Goal: Check status: Check status

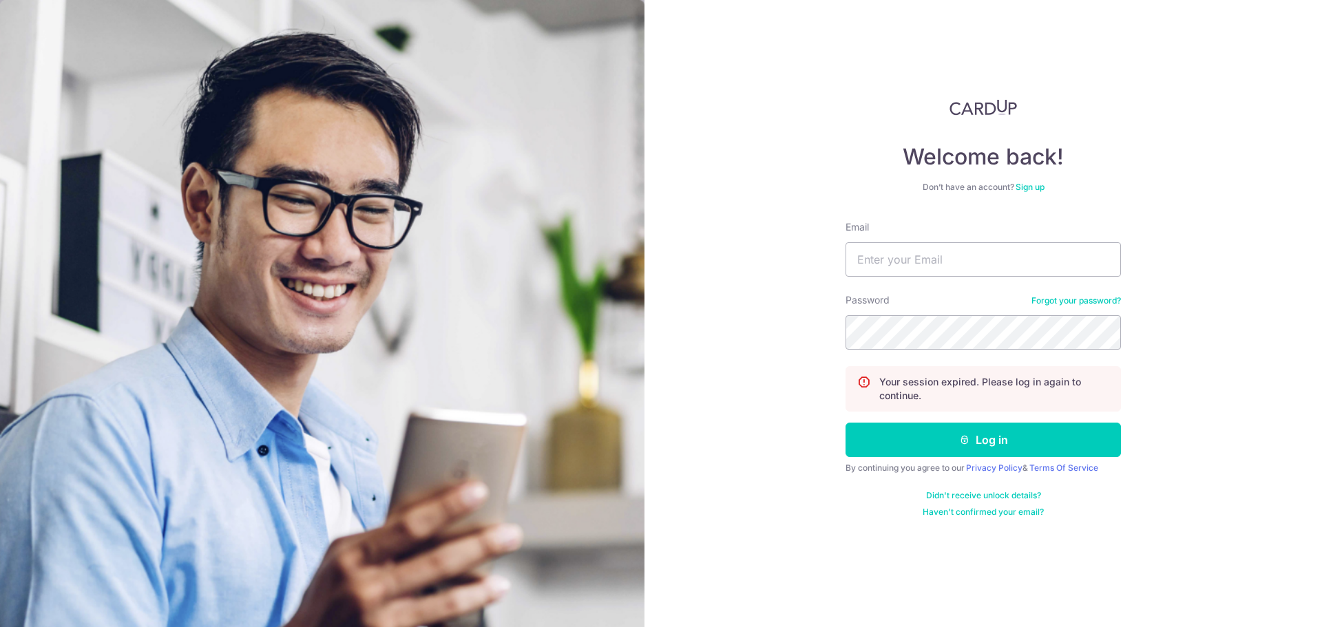
click at [923, 252] on input "Email" at bounding box center [983, 259] width 275 height 34
type input "[PERSON_NAME][EMAIL_ADDRESS][DOMAIN_NAME]"
click at [846, 423] on button "Log in" at bounding box center [983, 440] width 275 height 34
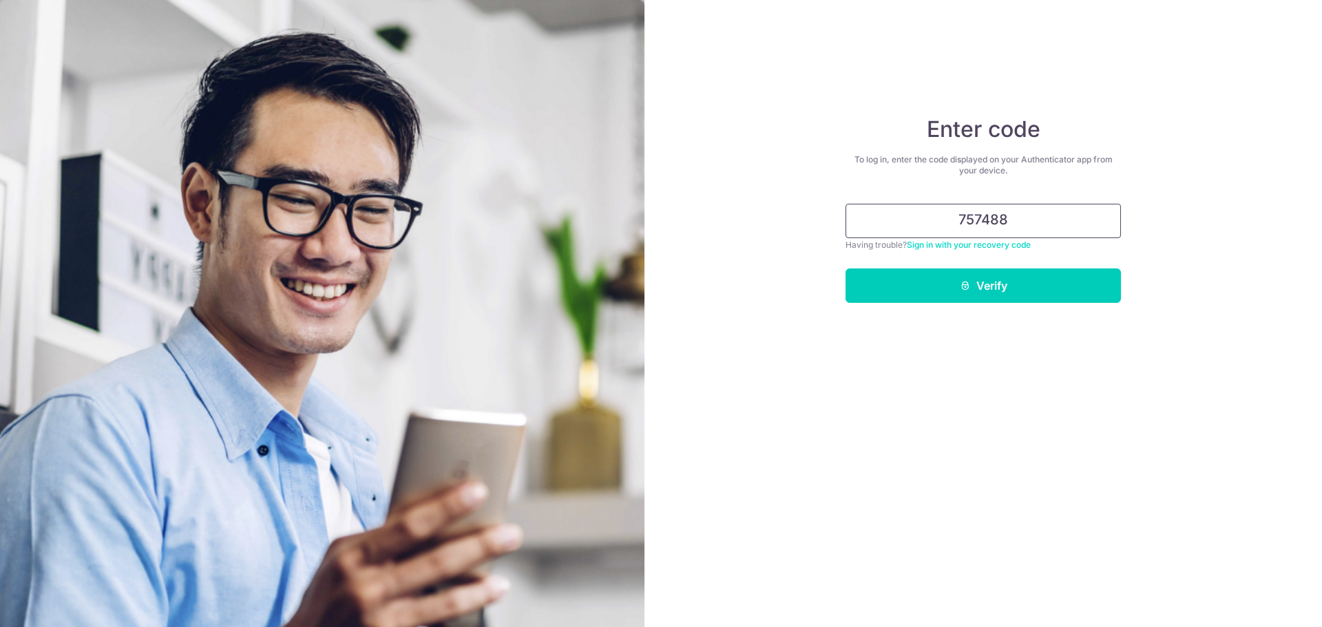
type input "757488"
click at [846, 269] on button "Verify" at bounding box center [983, 286] width 275 height 34
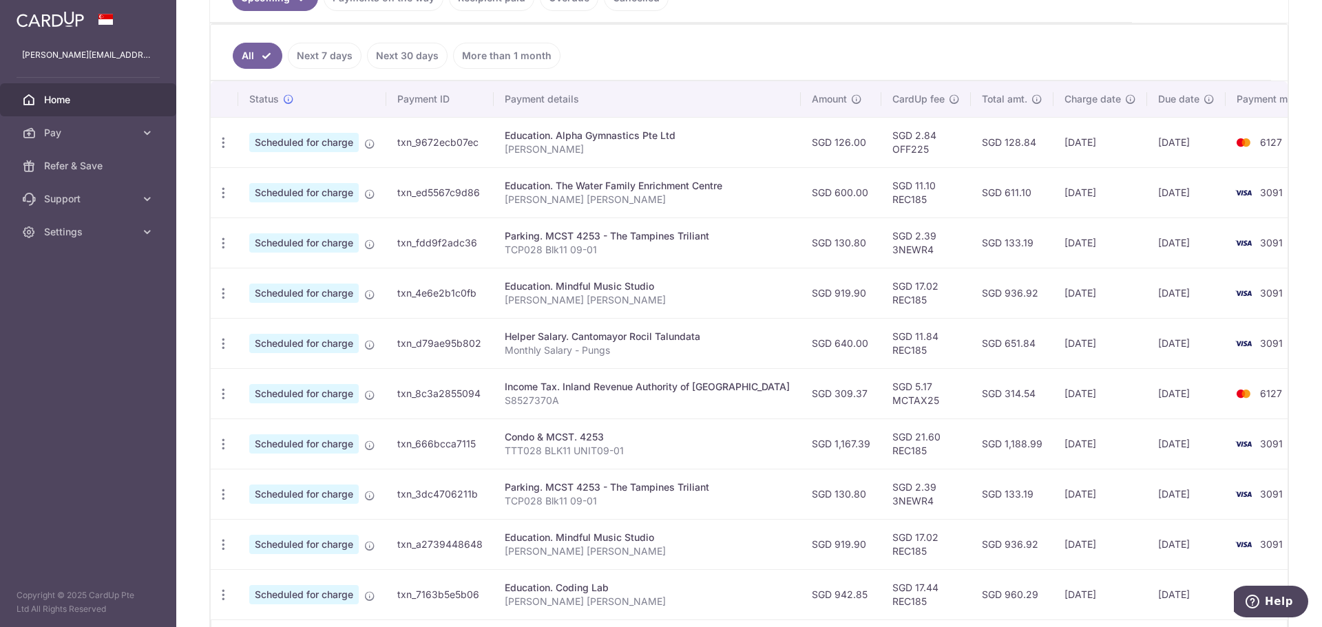
scroll to position [138, 0]
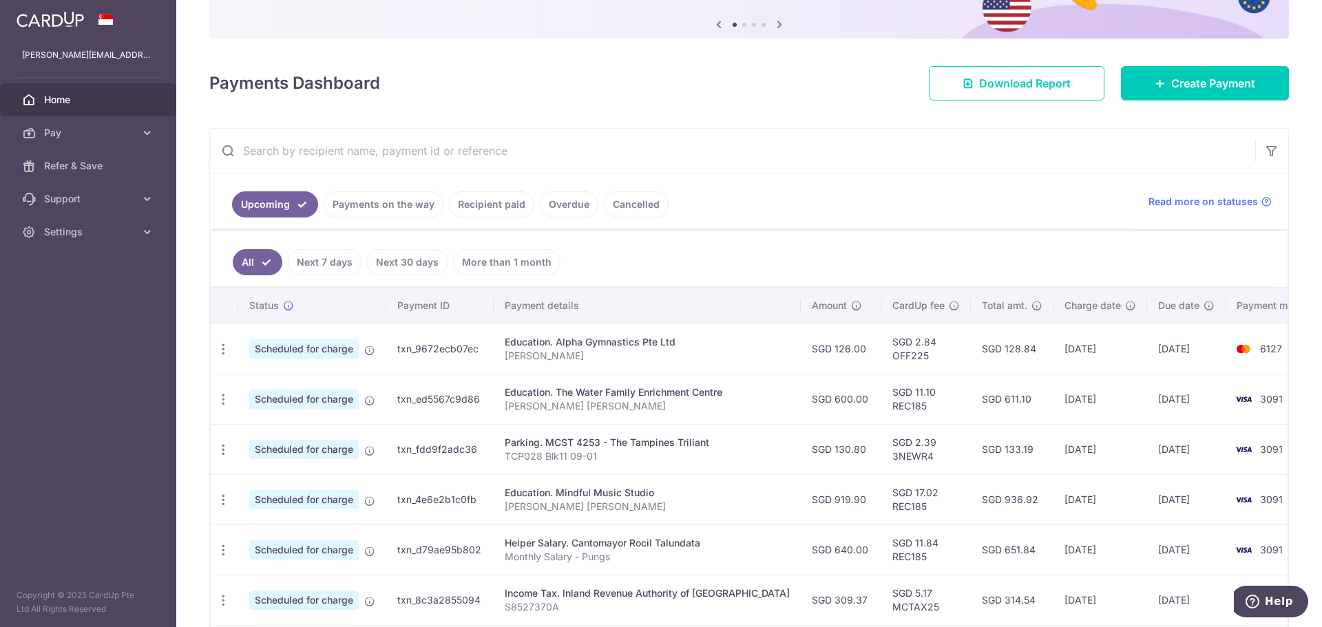
click at [461, 200] on link "Recipient paid" at bounding box center [491, 204] width 85 height 26
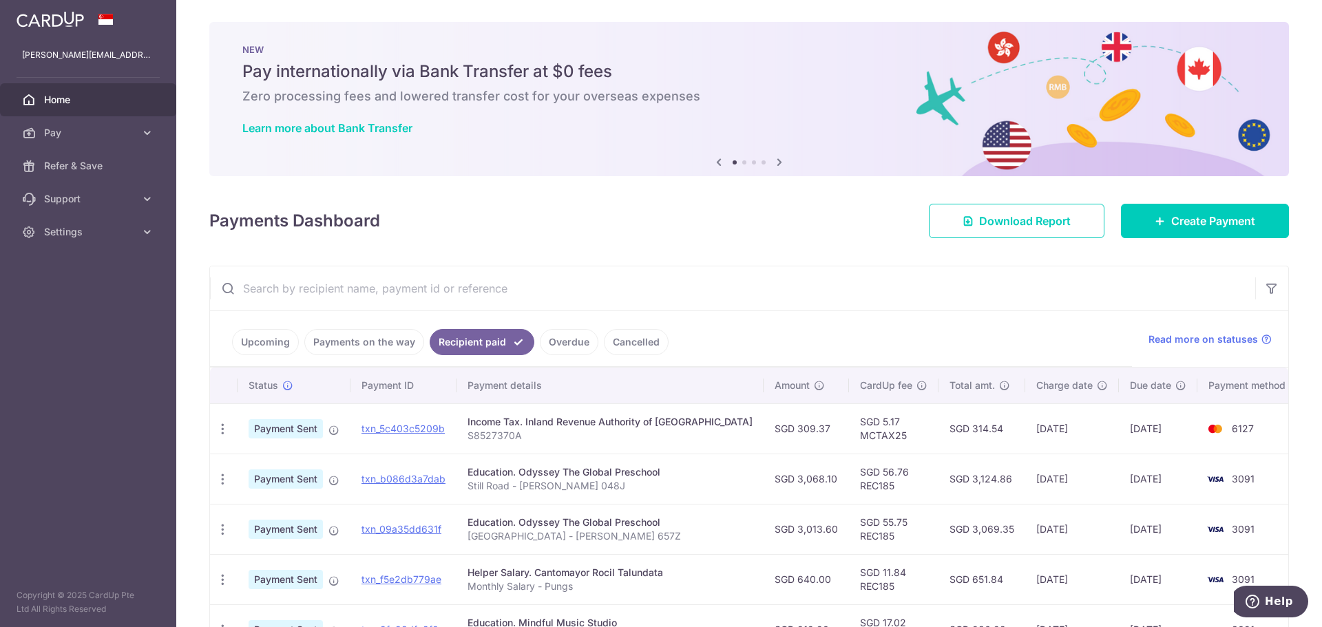
click at [458, 286] on input "text" at bounding box center [732, 288] width 1045 height 44
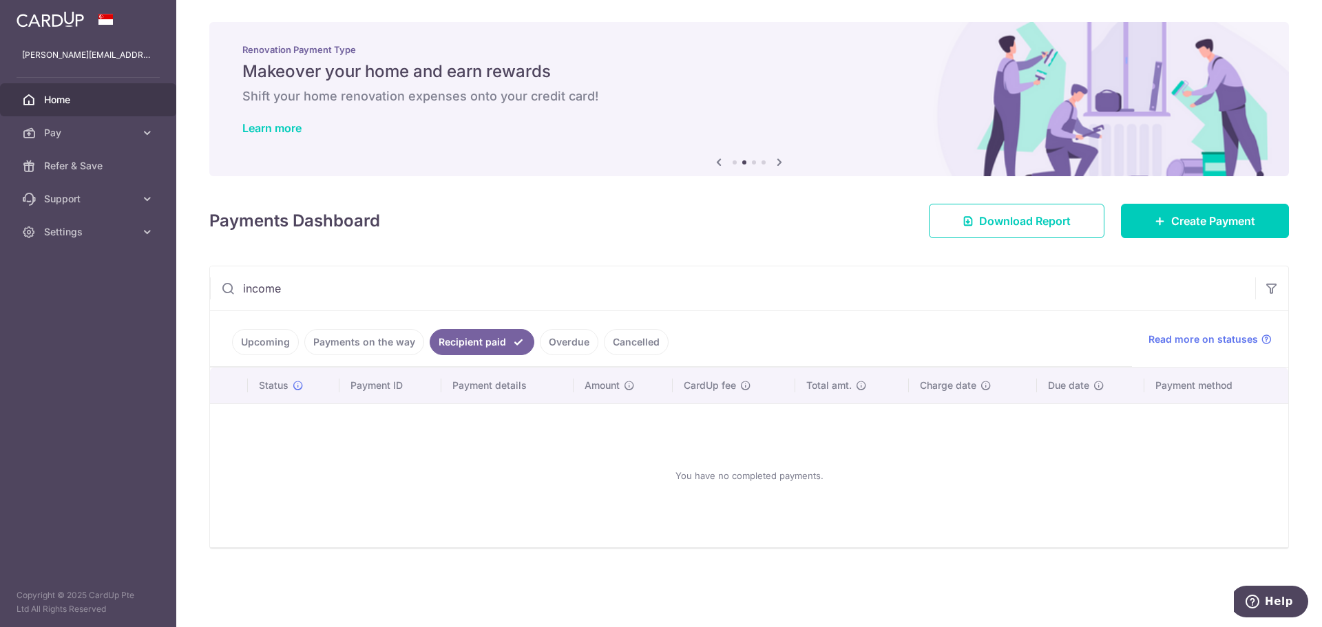
drag, startPoint x: 339, startPoint y: 268, endPoint x: 246, endPoint y: 303, distance: 99.4
click at [159, 302] on main "pung.wei.chieh@gmail.com Home Pay Payments Recipients Cards Refer & Save Suppor…" at bounding box center [661, 313] width 1322 height 627
type input "income"
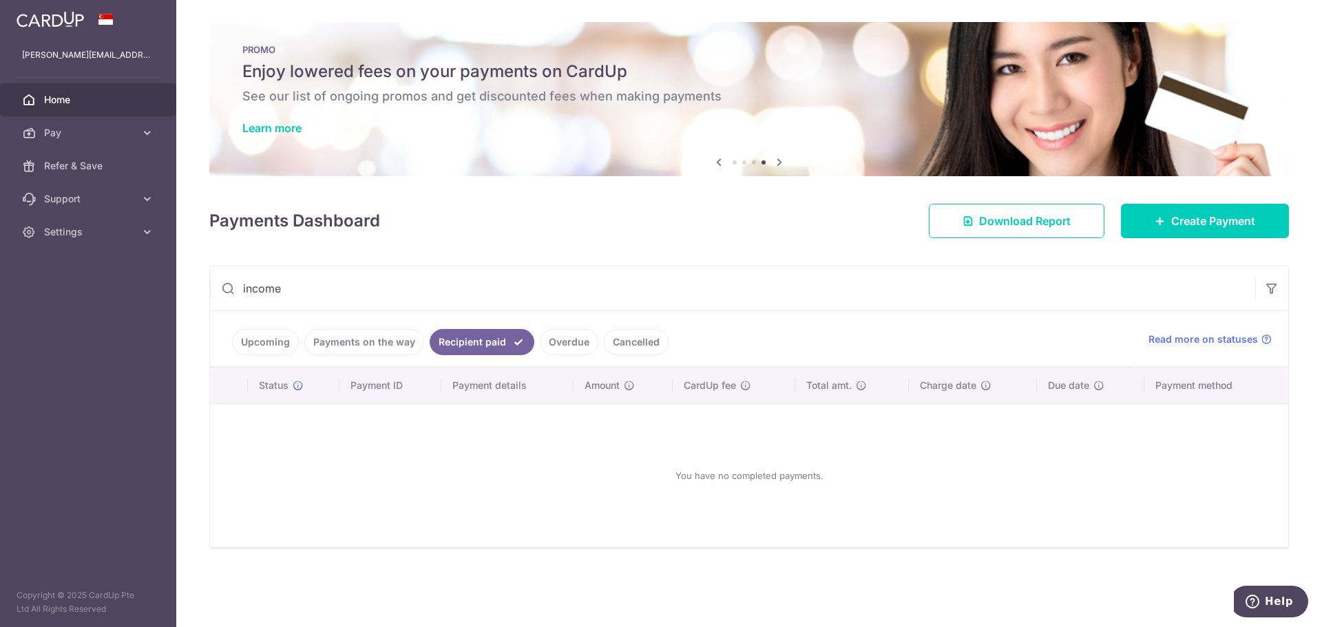
click at [328, 288] on input "income" at bounding box center [732, 288] width 1045 height 44
drag, startPoint x: 372, startPoint y: 293, endPoint x: 157, endPoint y: 294, distance: 214.8
click at [157, 294] on main "pung.wei.chieh@gmail.com Home Pay Payments Recipients Cards Refer & Save Suppor…" at bounding box center [661, 313] width 1322 height 627
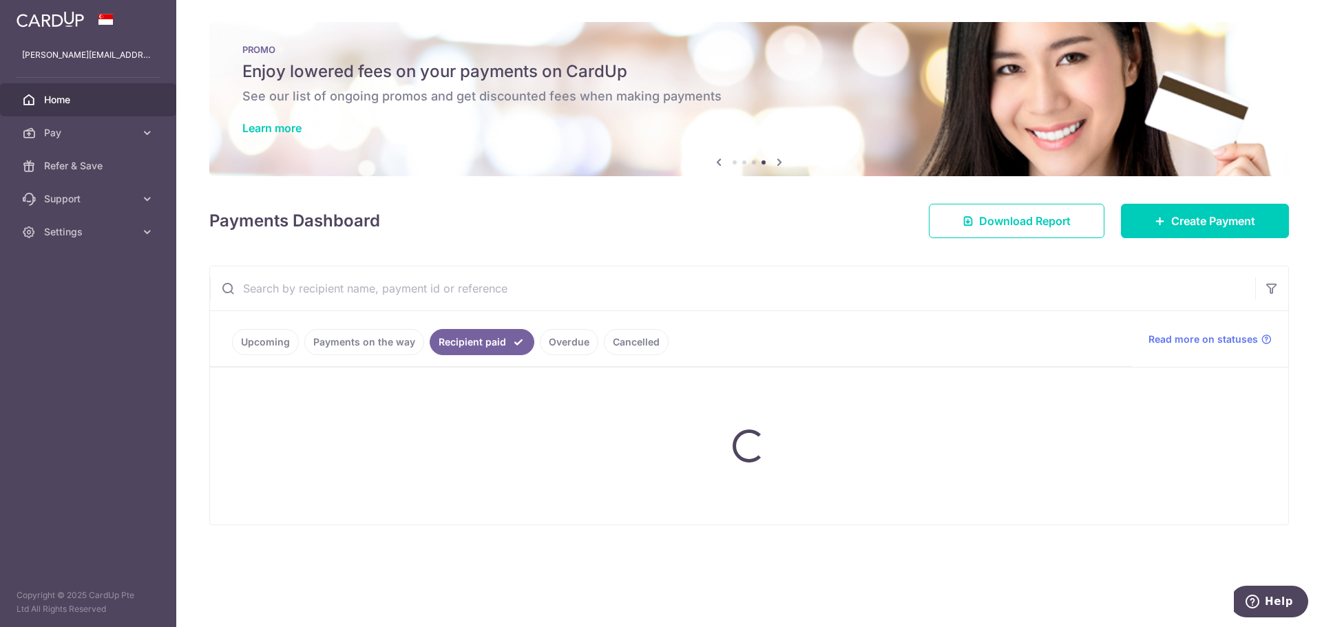
click at [275, 351] on link "Upcoming" at bounding box center [265, 342] width 67 height 26
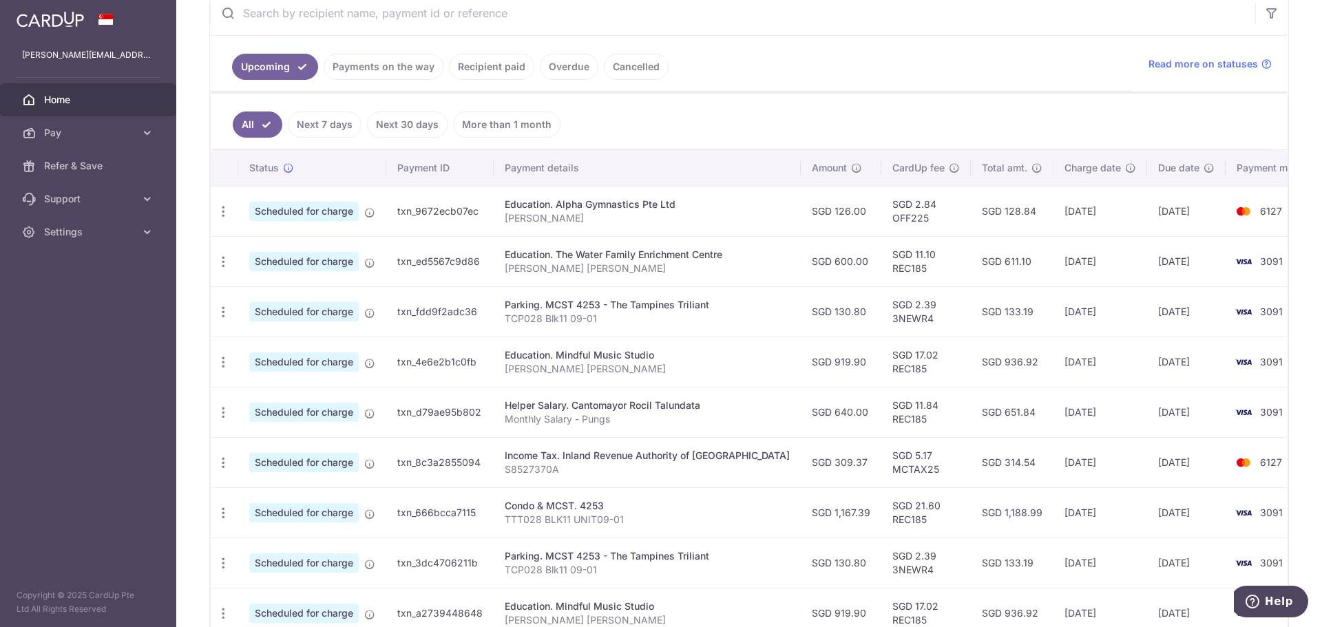
scroll to position [344, 0]
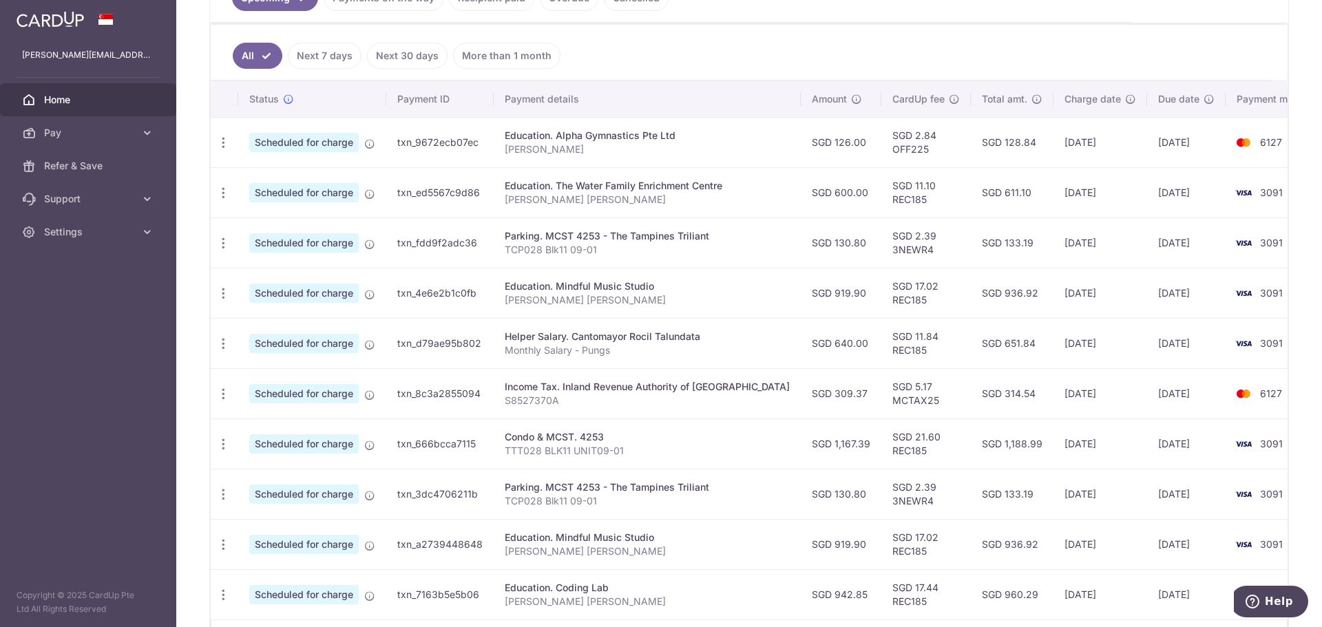
drag, startPoint x: 504, startPoint y: 386, endPoint x: 744, endPoint y: 384, distance: 240.3
click at [744, 384] on td "Income Tax. Inland Revenue Authority of Singapore S8527370A" at bounding box center [647, 393] width 307 height 50
copy div "Income Tax. Inland Revenue Authority of Singapore"
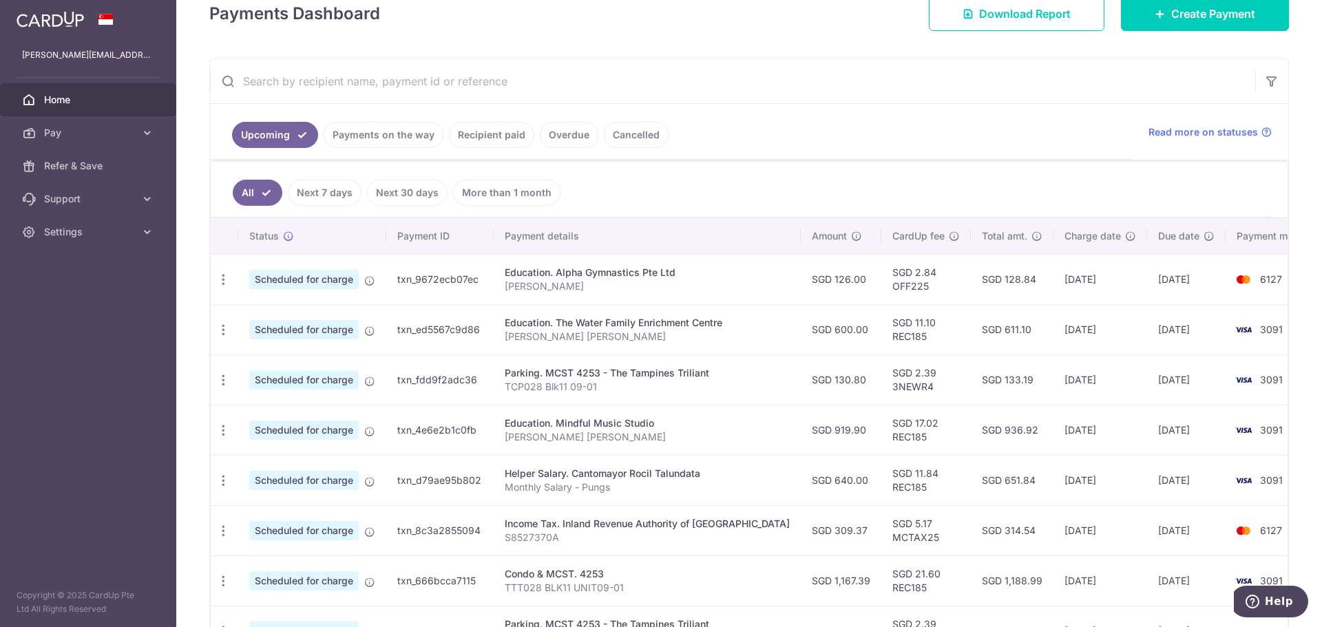
scroll to position [69, 0]
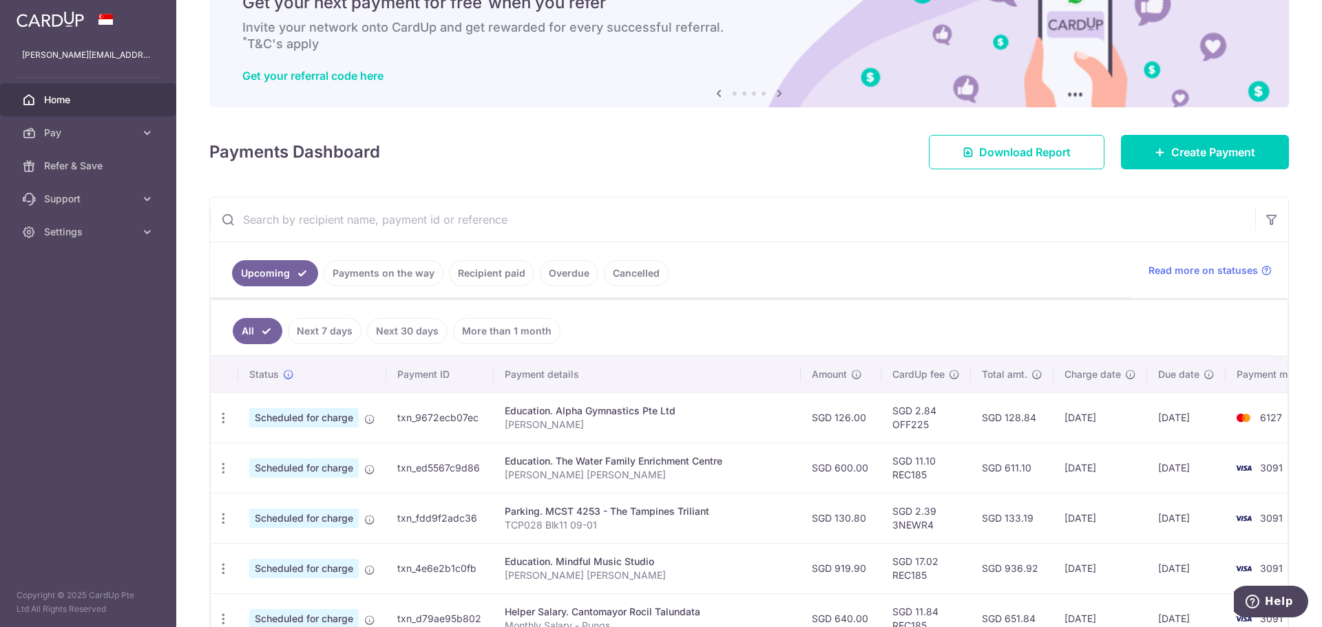
click at [448, 224] on input "text" at bounding box center [732, 220] width 1045 height 44
paste input "Income Tax. Inland Revenue Authority of Singapore"
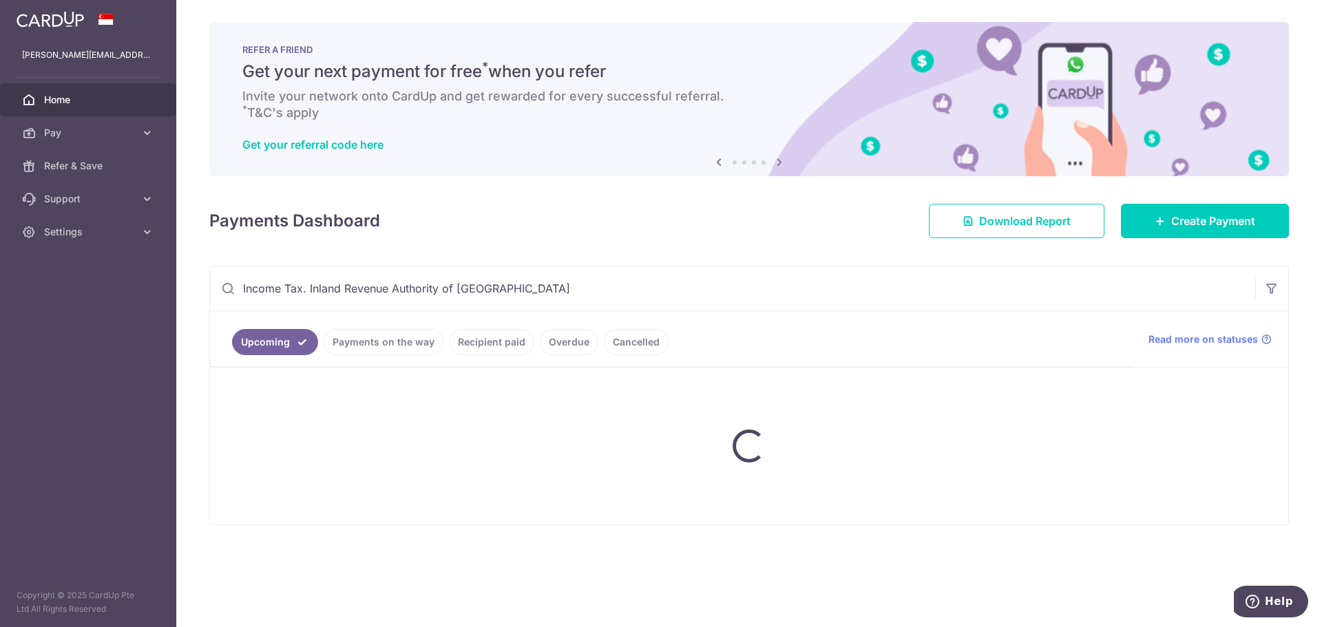
drag, startPoint x: 510, startPoint y: 291, endPoint x: 587, endPoint y: 284, distance: 78.1
click at [516, 290] on input "Income Tax. Inland Revenue Authority of Singapore" at bounding box center [732, 288] width 1045 height 44
drag, startPoint x: 587, startPoint y: 284, endPoint x: 204, endPoint y: 296, distance: 383.7
click at [196, 296] on div "× Pause Schedule Pause all future payments in this series Pause just this one p…" at bounding box center [749, 313] width 1146 height 627
click at [534, 312] on ul "Upcoming Payments on the way Recipient paid Overdue Cancelled" at bounding box center [671, 339] width 922 height 56
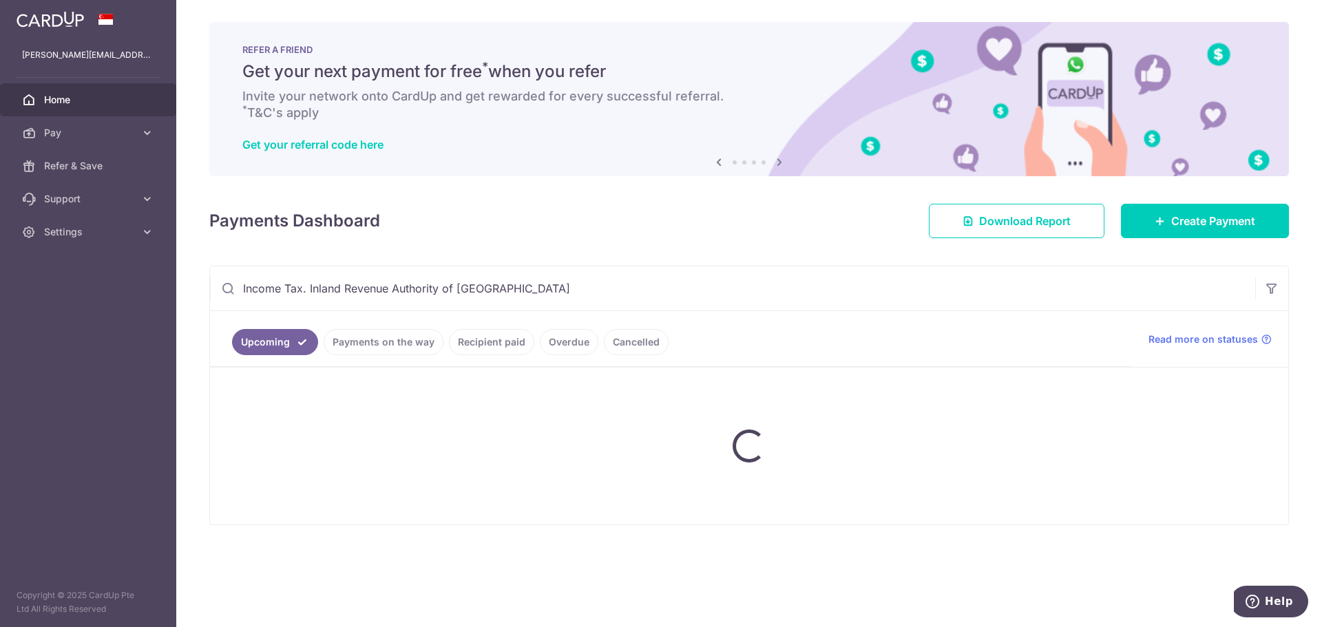
drag, startPoint x: 309, startPoint y: 290, endPoint x: 0, endPoint y: 277, distance: 309.4
click at [0, 278] on main "pung.wei.chieh@gmail.com Home Pay Payments Recipients Cards Refer & Save Suppor…" at bounding box center [661, 313] width 1322 height 627
type input "Inland Revenue Authority of Singapore"
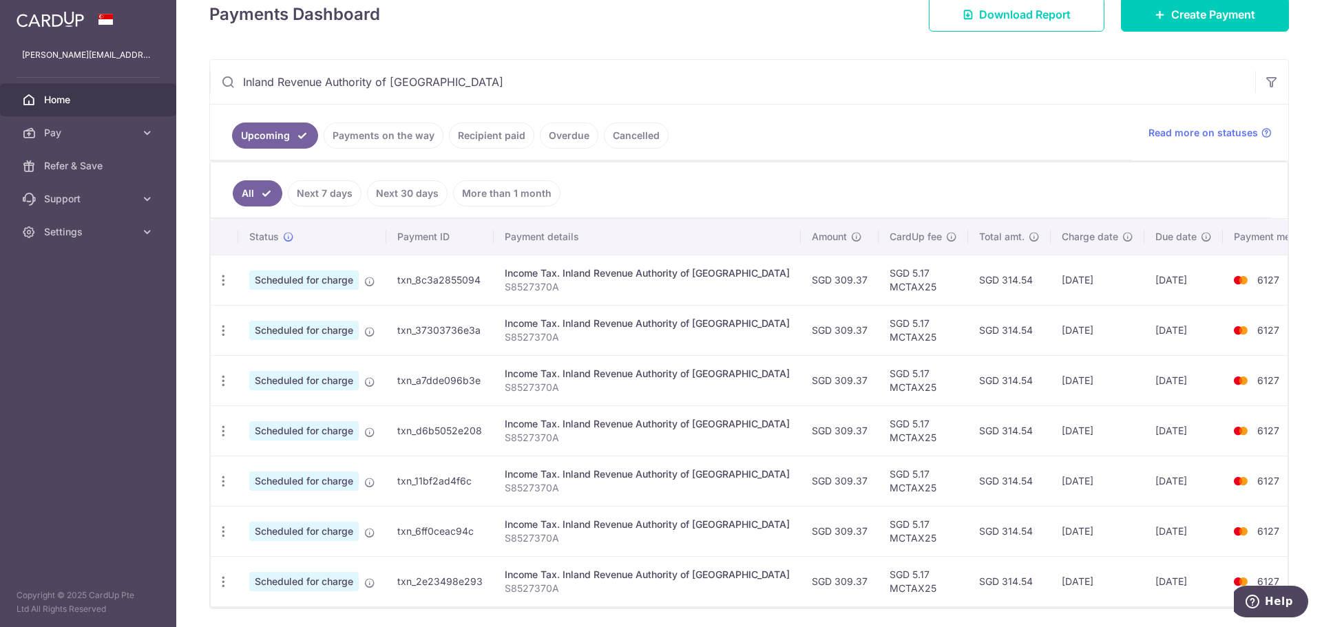
scroll to position [138, 0]
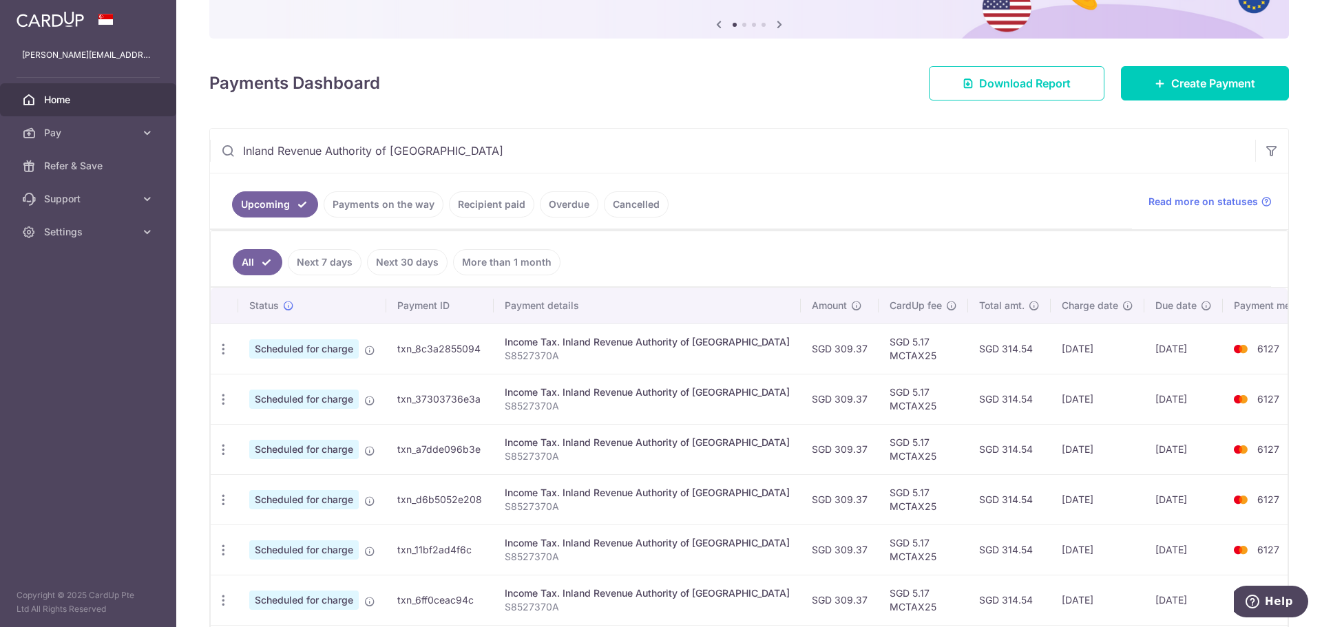
click at [465, 187] on ul "Upcoming Payments on the way Recipient paid Overdue Cancelled" at bounding box center [671, 202] width 922 height 56
click at [469, 198] on link "Recipient paid" at bounding box center [491, 204] width 85 height 26
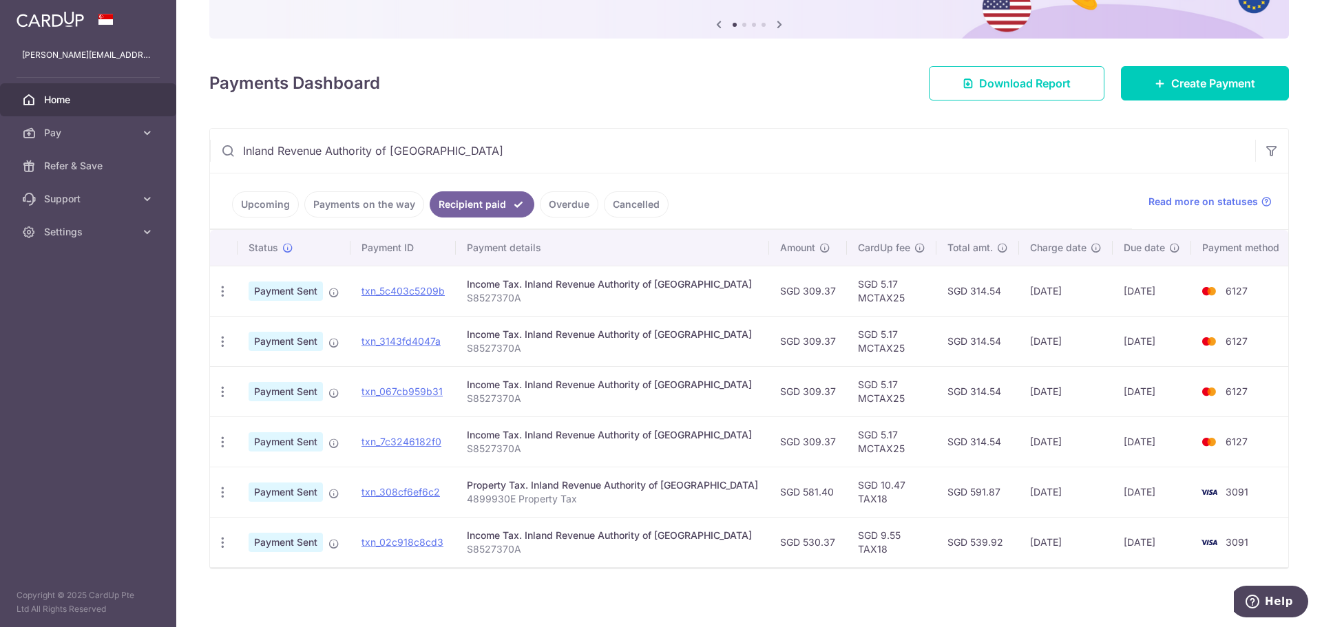
scroll to position [145, 0]
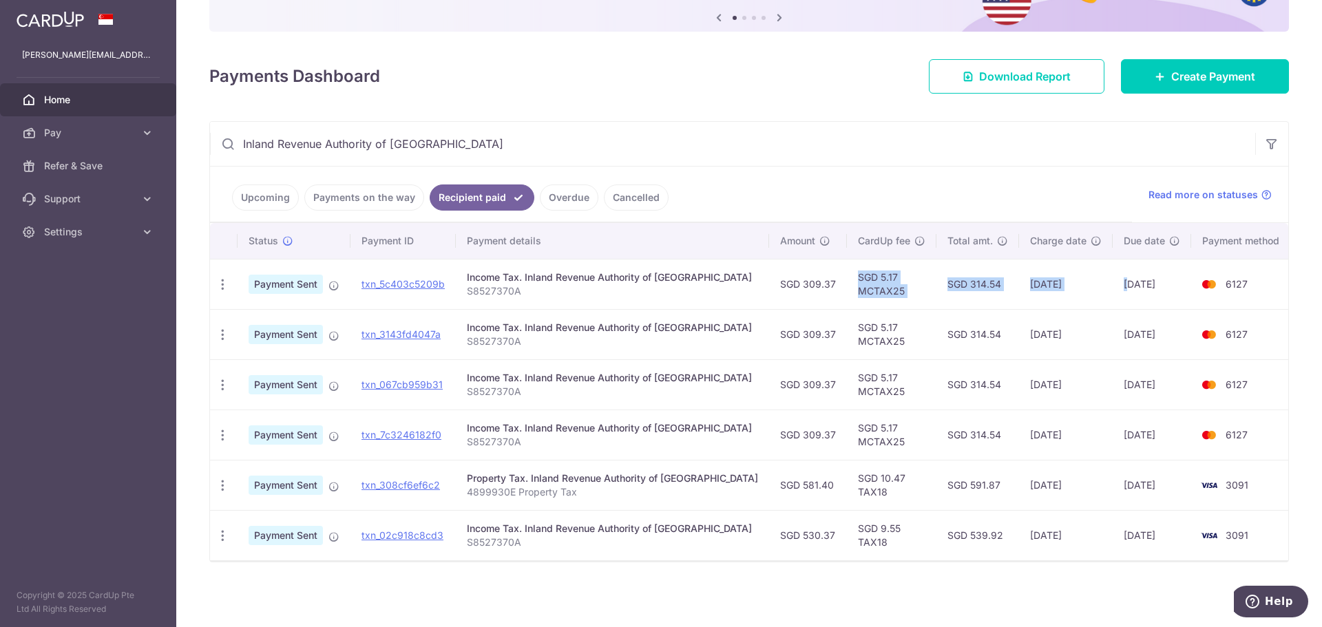
drag, startPoint x: 792, startPoint y: 285, endPoint x: 1112, endPoint y: 293, distance: 320.3
click at [1112, 293] on tr "PDF Receipt Payment Sent txn_5c403c5209b Income Tax. Inland Revenue Authority o…" at bounding box center [753, 284] width 1086 height 50
click at [1113, 293] on td "07/08/2025" at bounding box center [1152, 284] width 78 height 50
drag, startPoint x: 1228, startPoint y: 280, endPoint x: 683, endPoint y: 284, distance: 545.4
click at [683, 284] on tr "PDF Receipt Payment Sent txn_5c403c5209b Income Tax. Inland Revenue Authority o…" at bounding box center [753, 284] width 1086 height 50
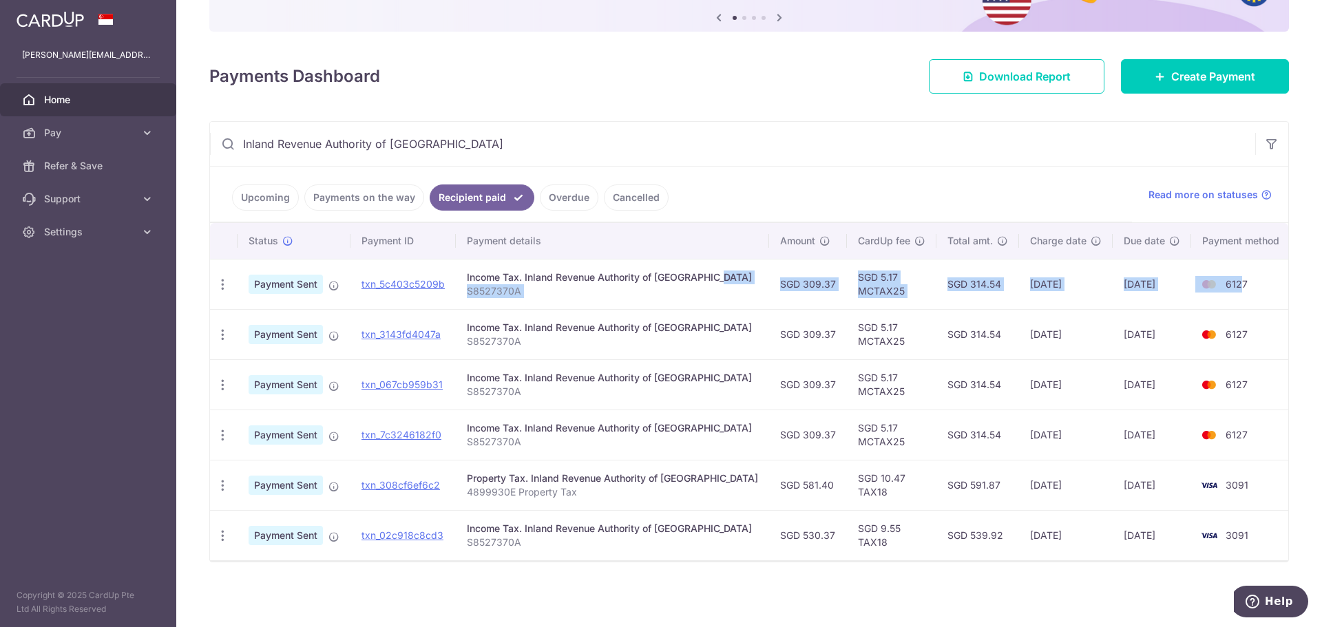
click at [683, 284] on div "Income Tax. Inland Revenue Authority of Singapore" at bounding box center [612, 278] width 291 height 14
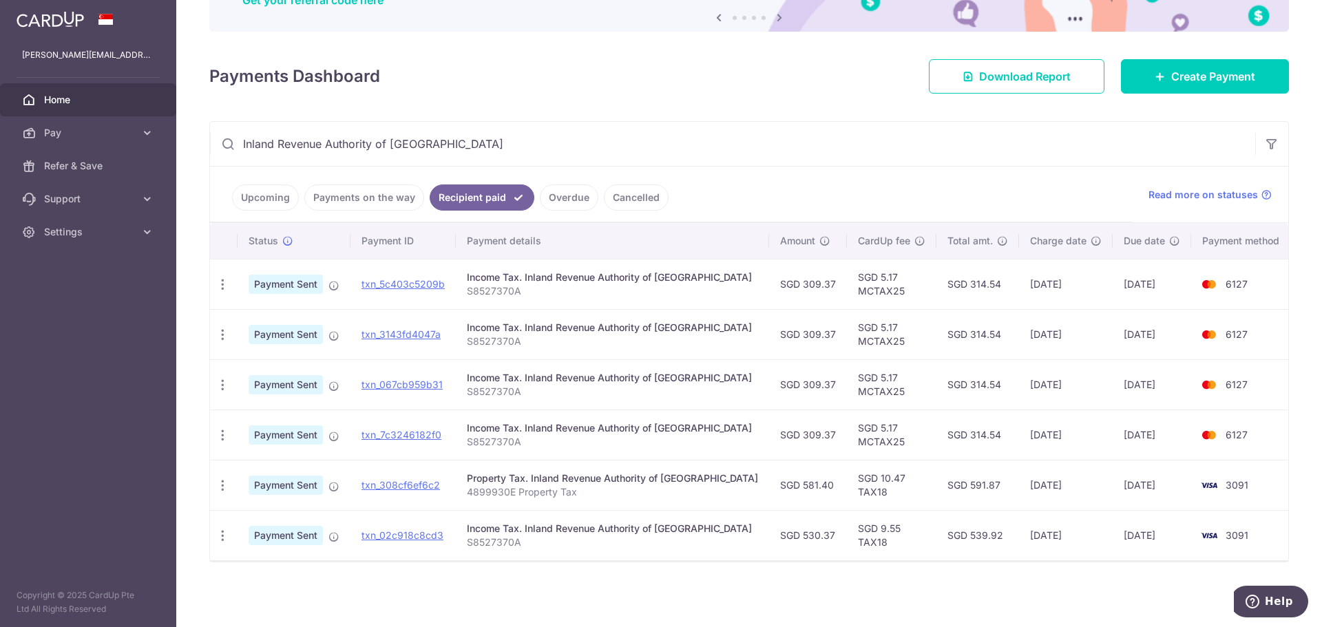
click at [279, 205] on link "Upcoming" at bounding box center [265, 198] width 67 height 26
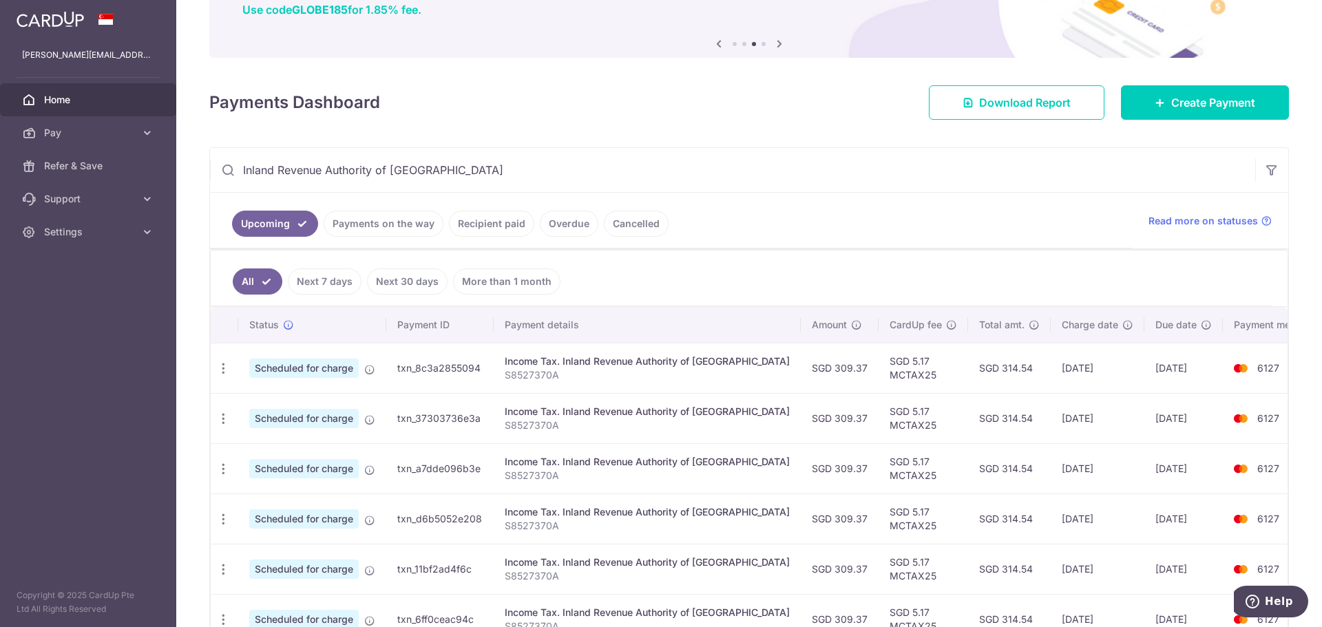
scroll to position [0, 0]
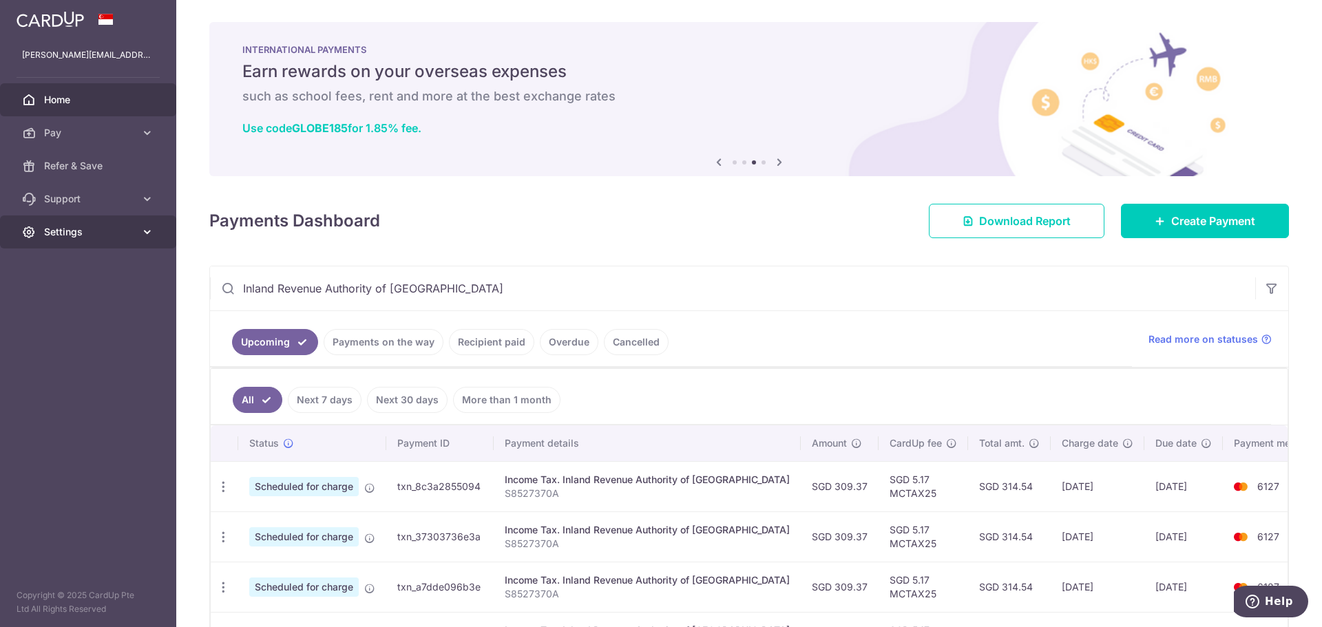
click at [136, 229] on link "Settings" at bounding box center [88, 232] width 176 height 33
click at [65, 286] on link "Logout" at bounding box center [88, 298] width 176 height 33
